Goal: Transaction & Acquisition: Purchase product/service

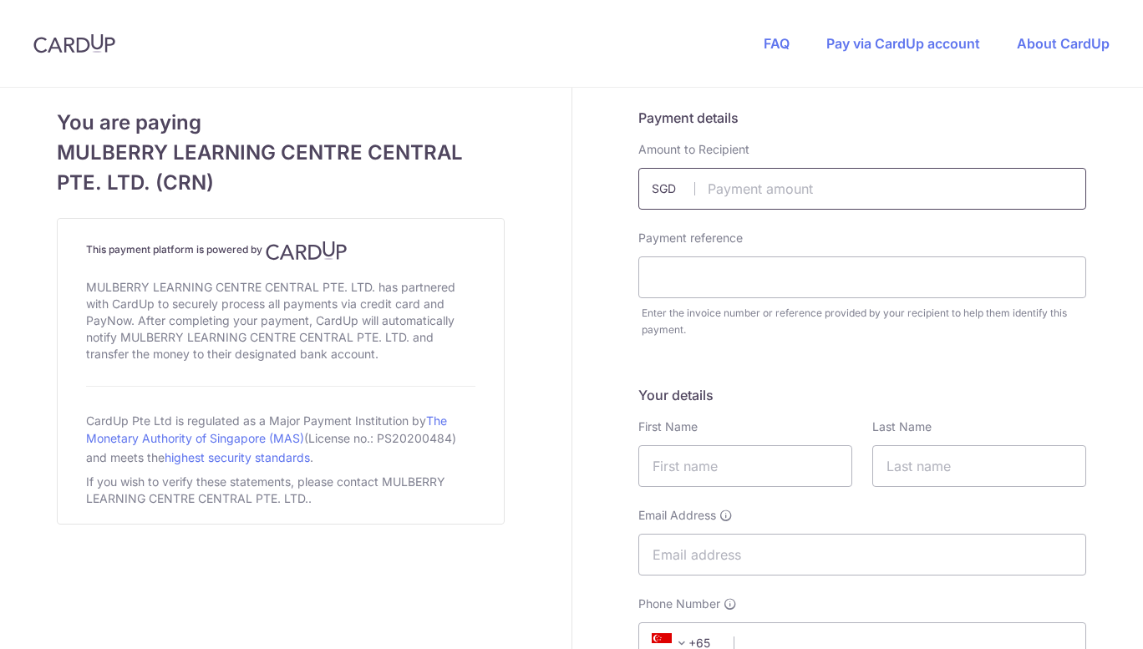
click at [772, 182] on input "text" at bounding box center [863, 189] width 448 height 42
type input "2694.90"
click at [741, 281] on input "text" at bounding box center [863, 278] width 448 height 42
type input "INV011169"
click at [712, 462] on input "text" at bounding box center [746, 466] width 214 height 42
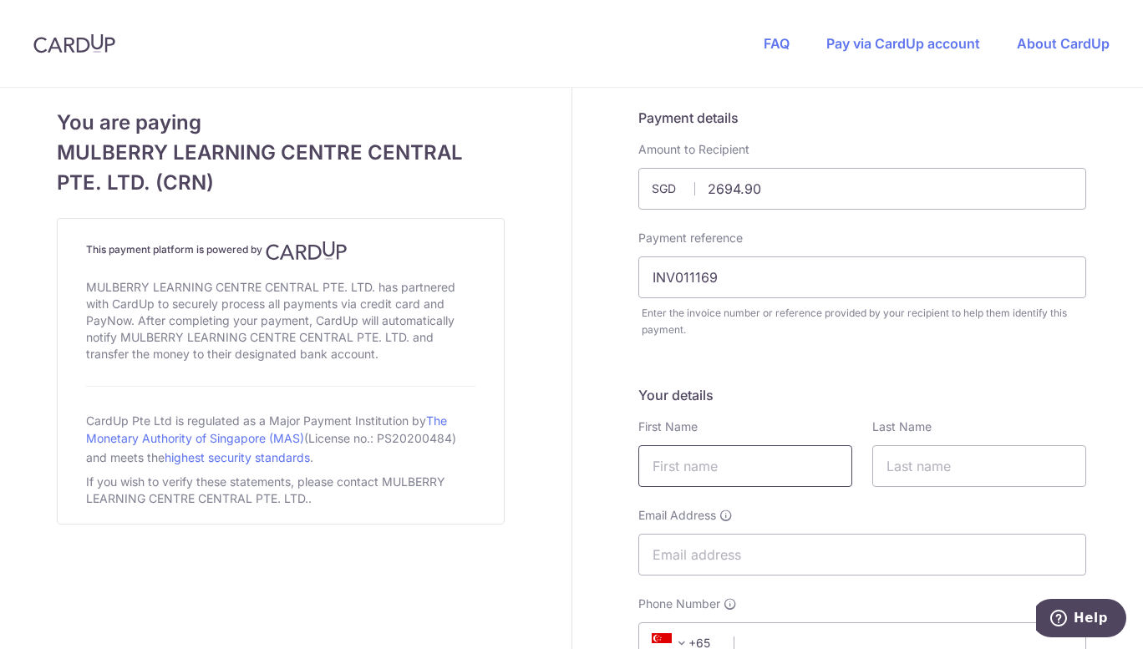
type input "CLIFF"
click at [943, 468] on input "text" at bounding box center [980, 466] width 214 height 42
type input "LIM"
click at [848, 546] on input "Email Address" at bounding box center [863, 555] width 448 height 42
type input "[EMAIL_ADDRESS][DOMAIN_NAME]"
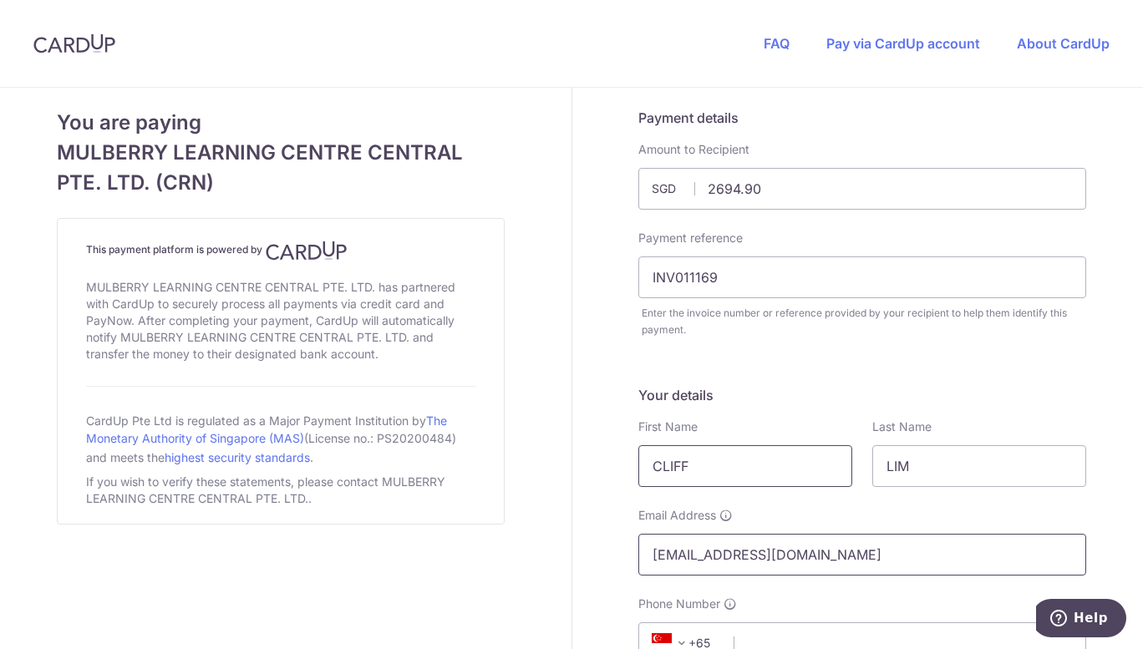
scroll to position [167, 0]
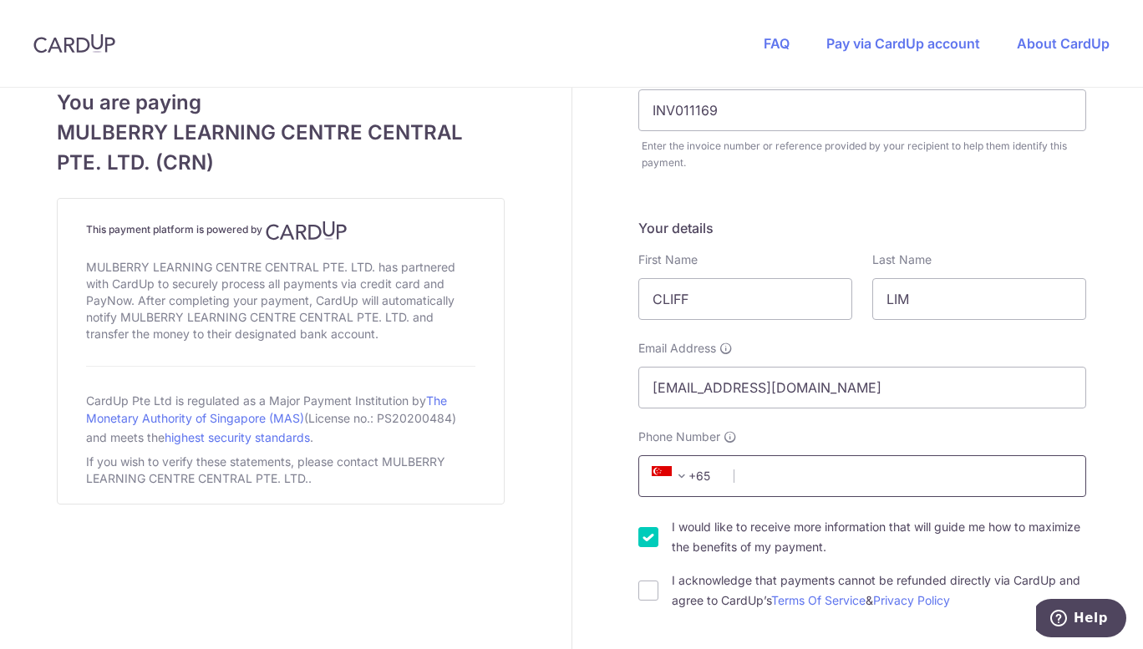
click at [819, 478] on input "Phone Number" at bounding box center [863, 477] width 448 height 42
type input "96226091"
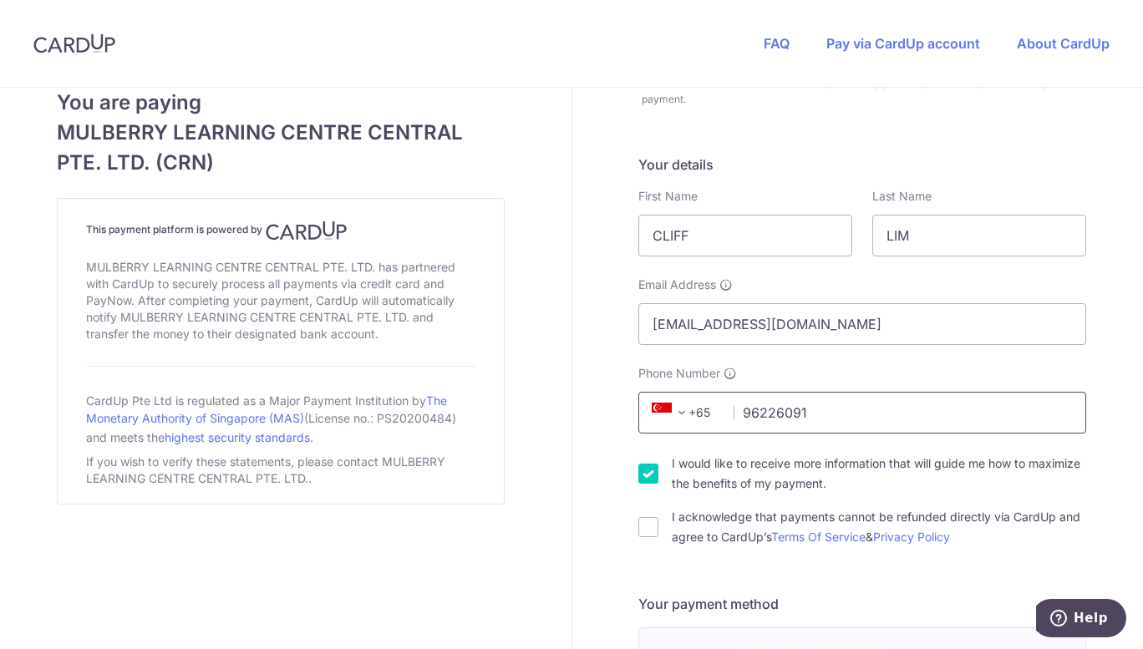
scroll to position [251, 0]
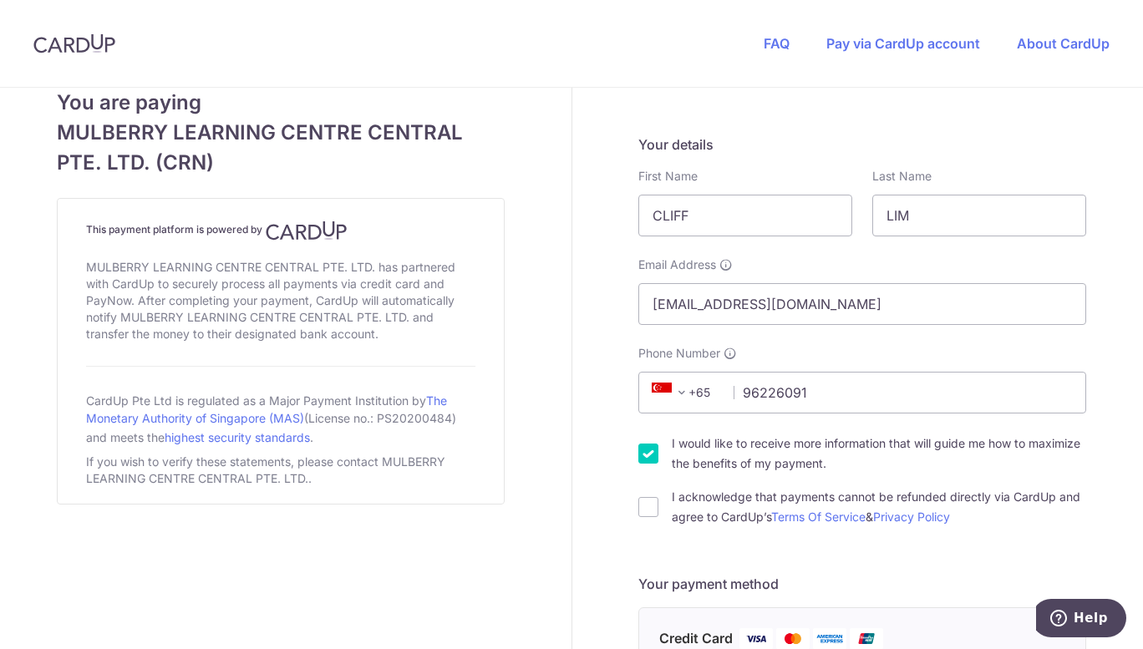
click at [639, 454] on input "I would like to receive more information that will guide me how to maximize the…" at bounding box center [649, 454] width 20 height 20
checkbox input "false"
click at [643, 494] on div "I acknowledge that payments cannot be refunded directly via CardUp and agree to…" at bounding box center [863, 507] width 448 height 40
click at [644, 503] on input "I acknowledge that payments cannot be refunded directly via CardUp and agree to…" at bounding box center [649, 507] width 20 height 20
checkbox input "true"
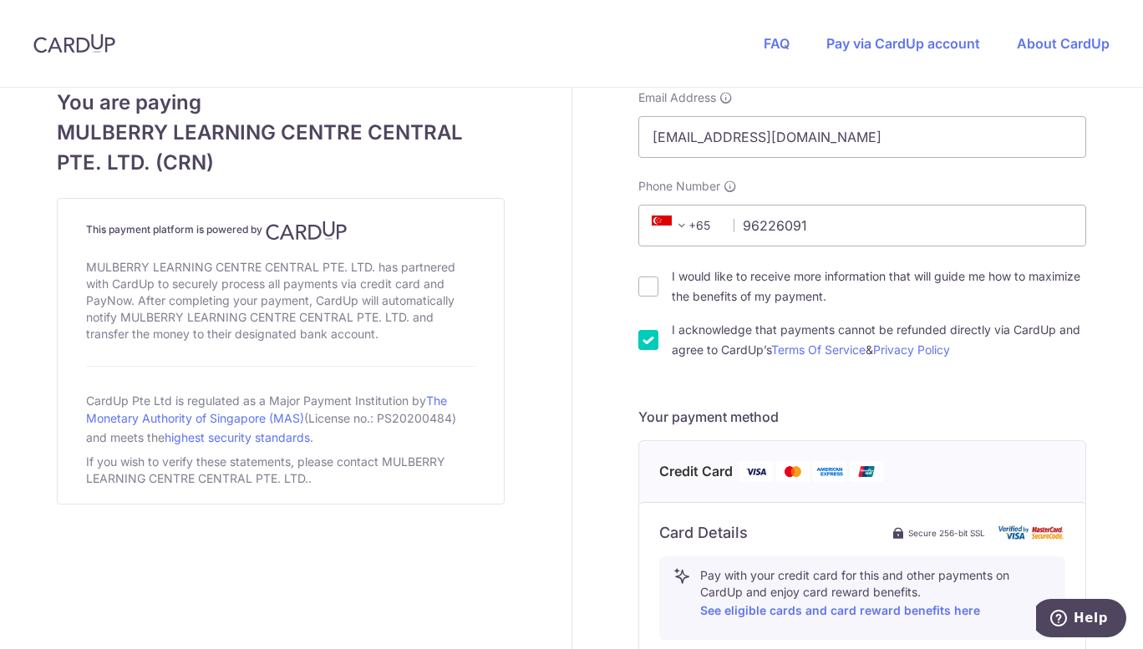
scroll to position [585, 0]
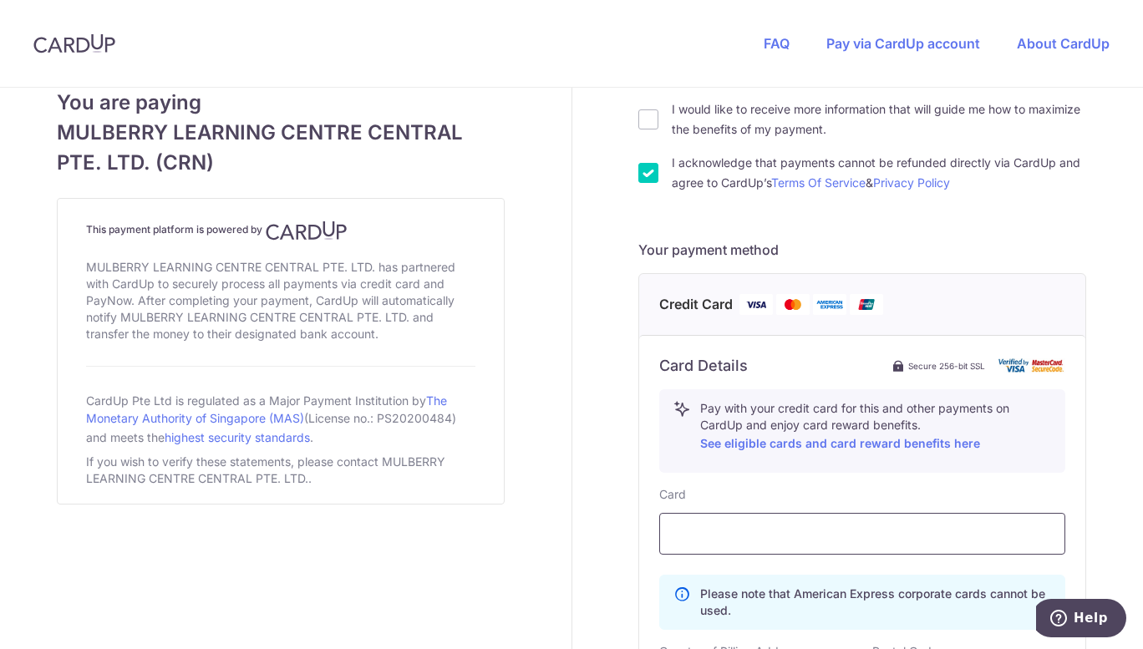
click at [725, 520] on div at bounding box center [862, 534] width 406 height 42
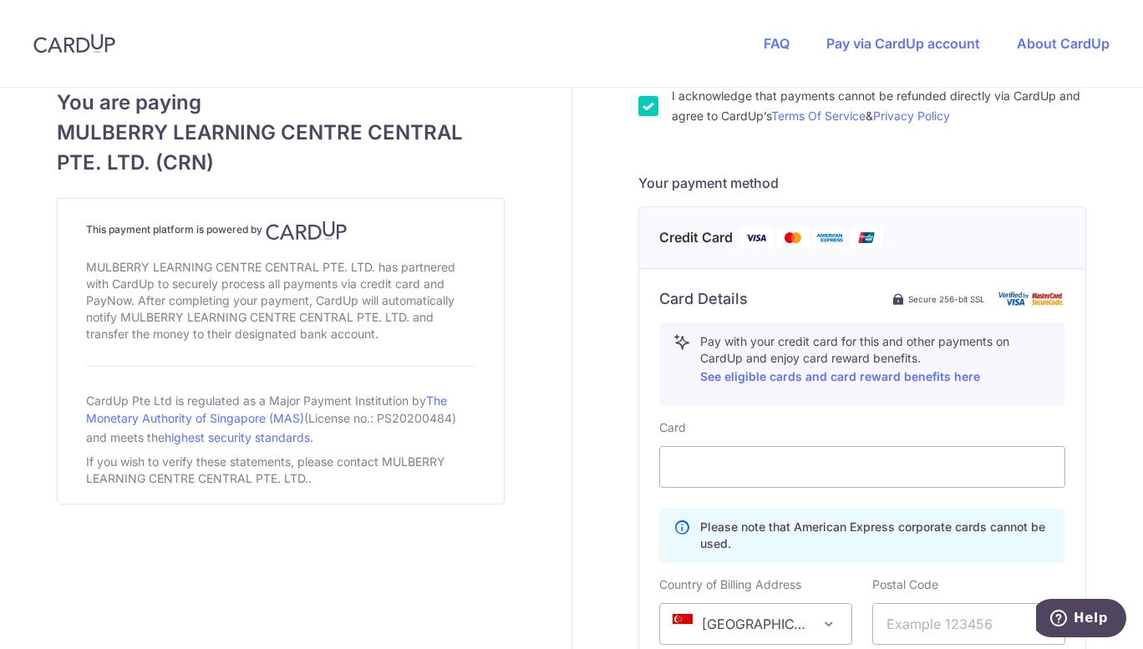
scroll to position [836, 0]
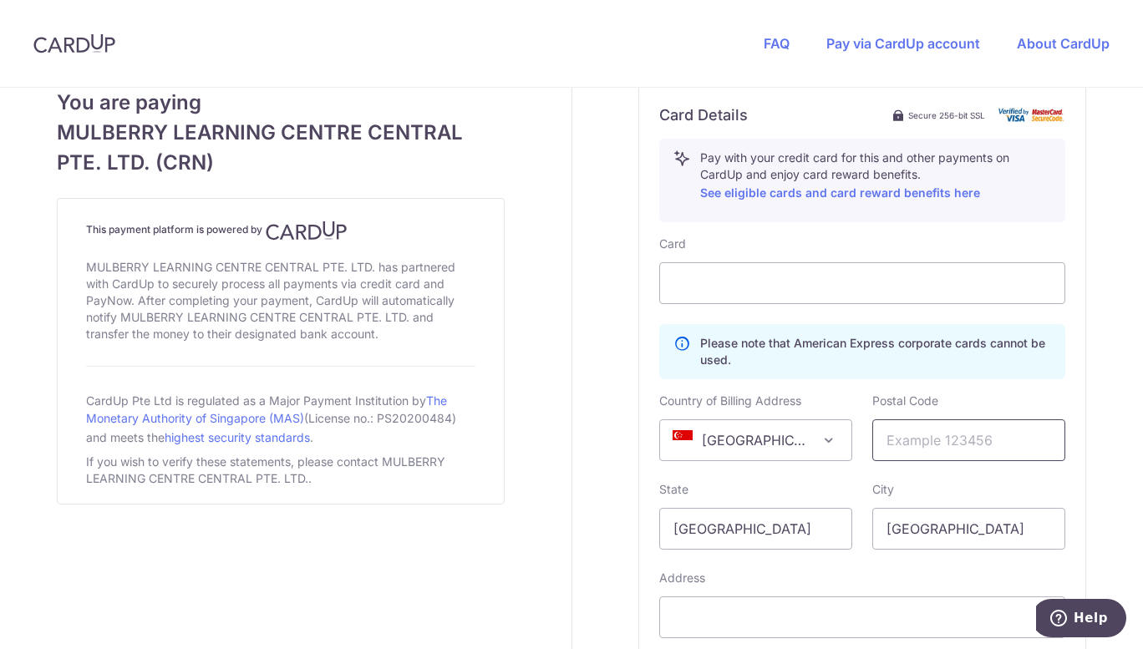
click at [908, 441] on input "text" at bounding box center [969, 441] width 193 height 42
type input "269187"
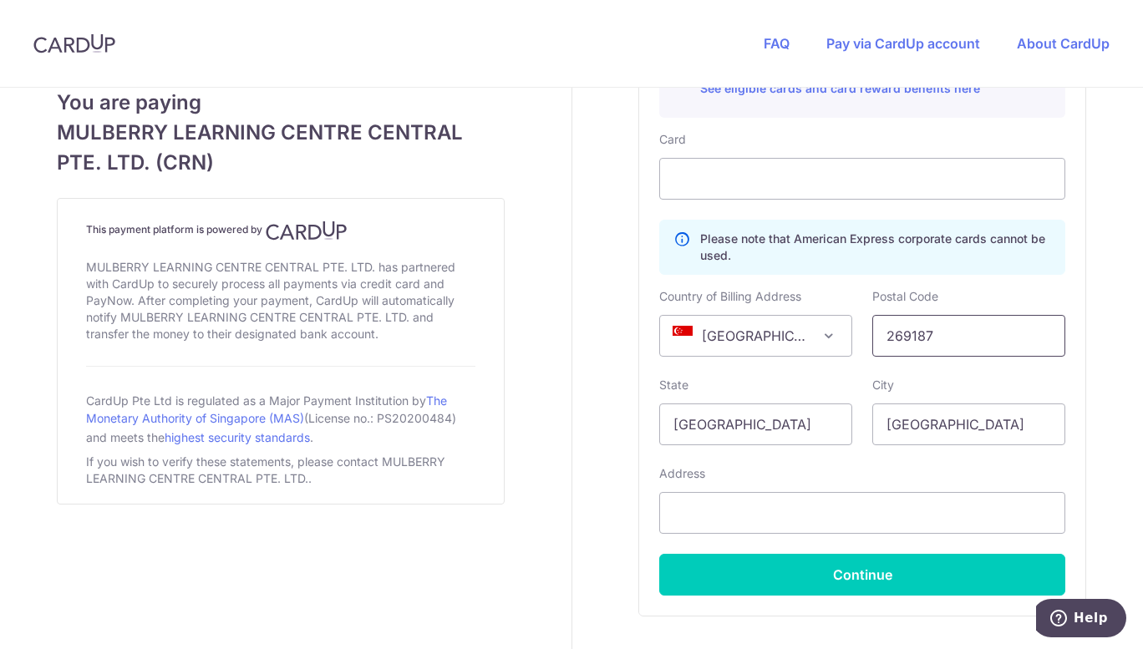
scroll to position [1003, 0]
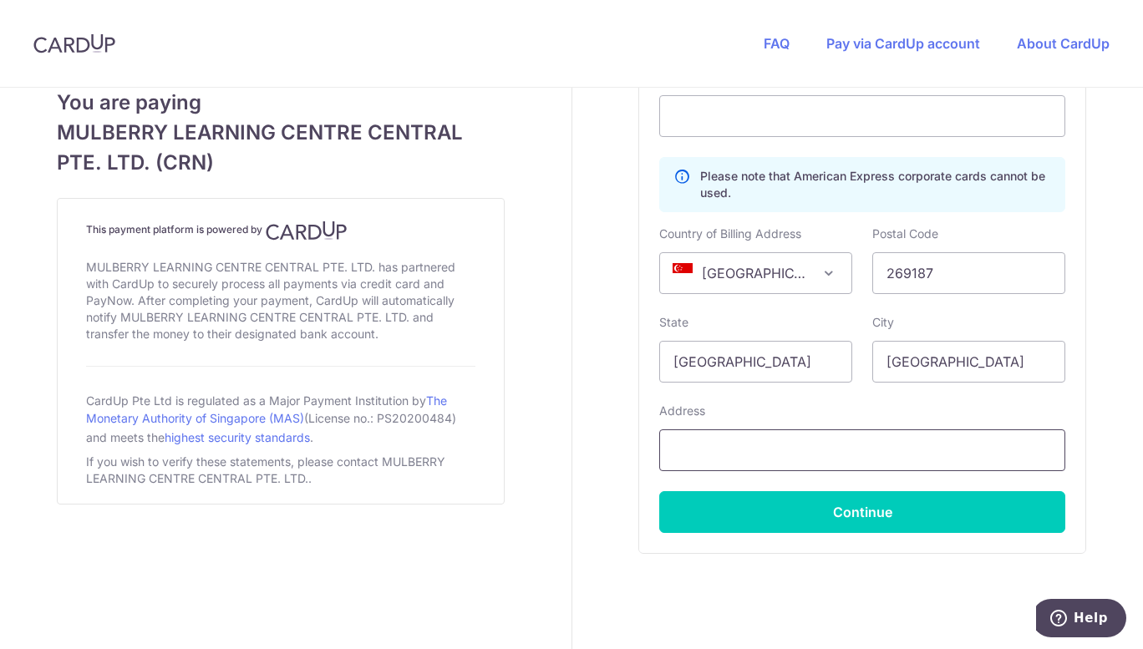
click at [769, 451] on input "text" at bounding box center [862, 451] width 406 height 42
type input "[STREET_ADDRESS]"
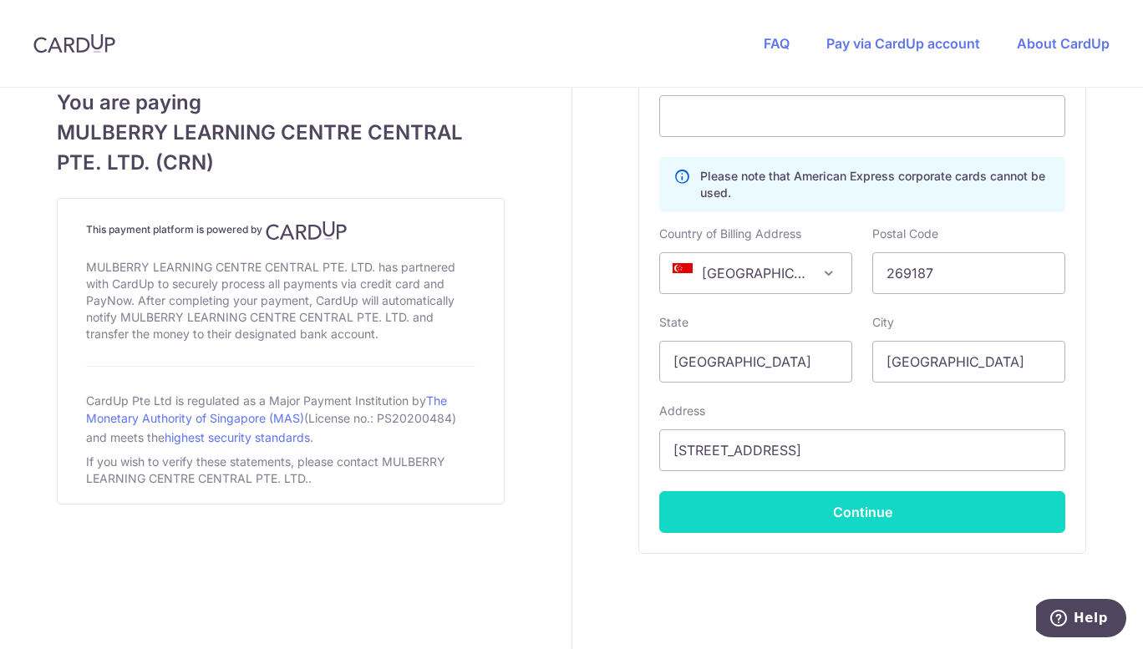
click at [791, 507] on button "Continue" at bounding box center [862, 512] width 406 height 42
type input "**** 9429"
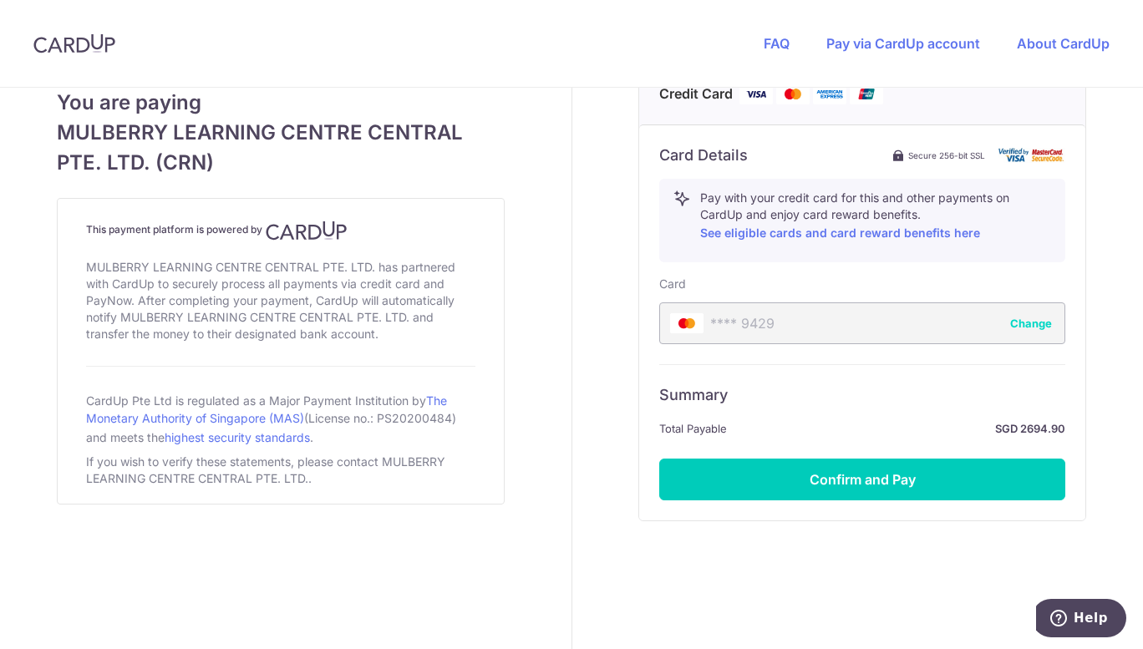
scroll to position [810, 0]
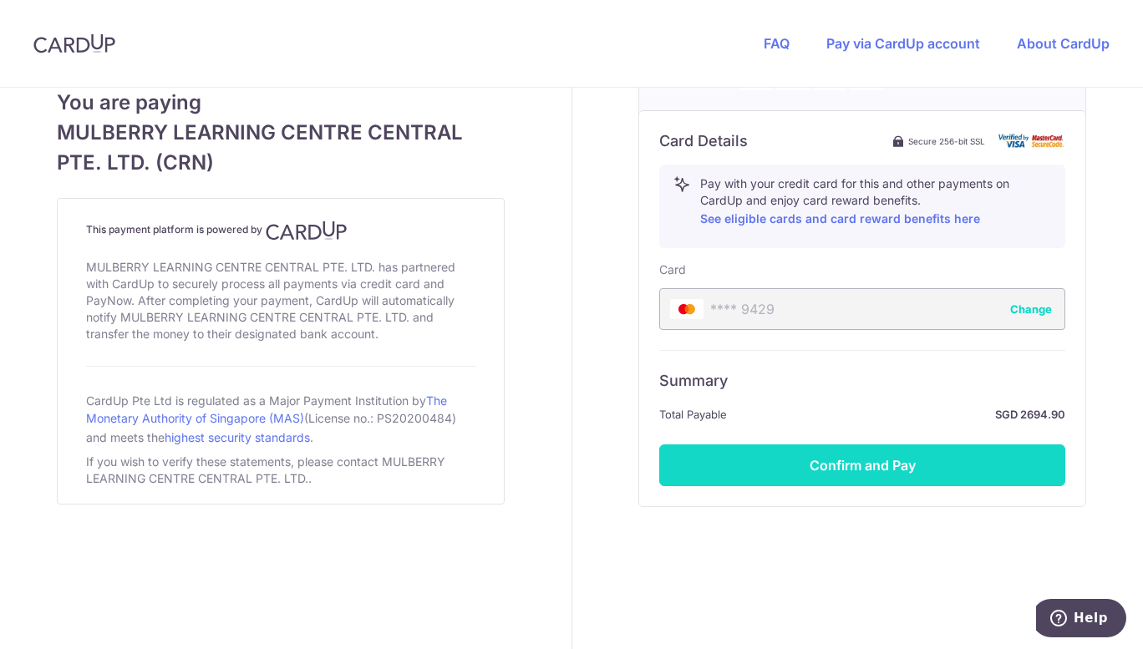
click at [849, 456] on button "Confirm and Pay" at bounding box center [862, 466] width 406 height 42
